Goal: Transaction & Acquisition: Purchase product/service

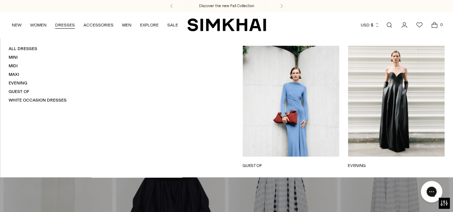
click at [20, 82] on link "Evening" at bounding box center [18, 83] width 19 height 5
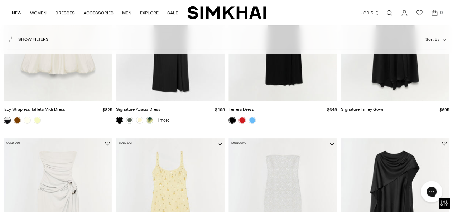
scroll to position [1367, 0]
click at [36, 121] on link at bounding box center [37, 119] width 7 height 7
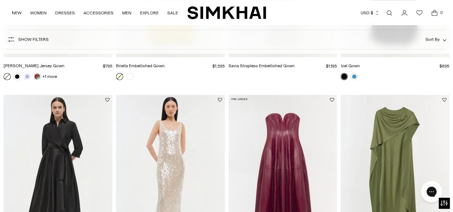
scroll to position [1781, 0]
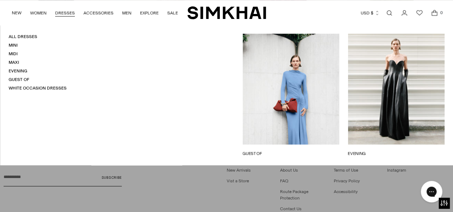
click at [20, 79] on link "Guest Of" at bounding box center [19, 79] width 21 height 5
